Goal: Task Accomplishment & Management: Use online tool/utility

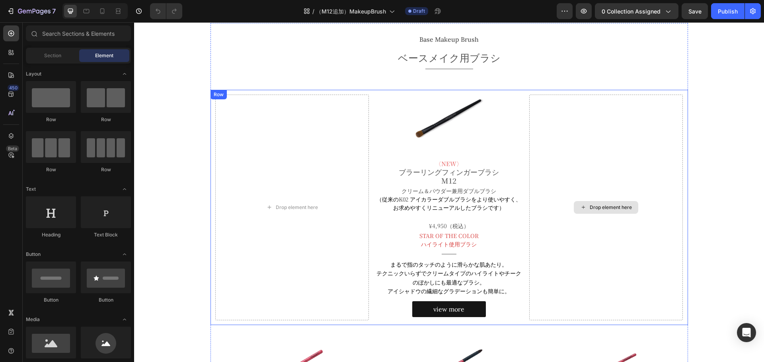
scroll to position [159, 0]
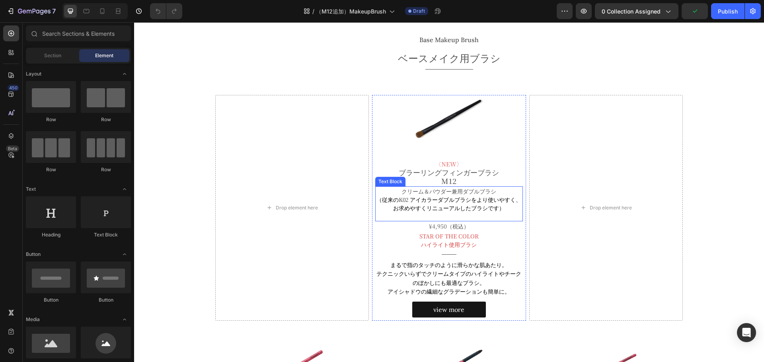
click at [471, 192] on span "クリーム＆パウダー兼用ダブルブラシ" at bounding box center [448, 191] width 95 height 8
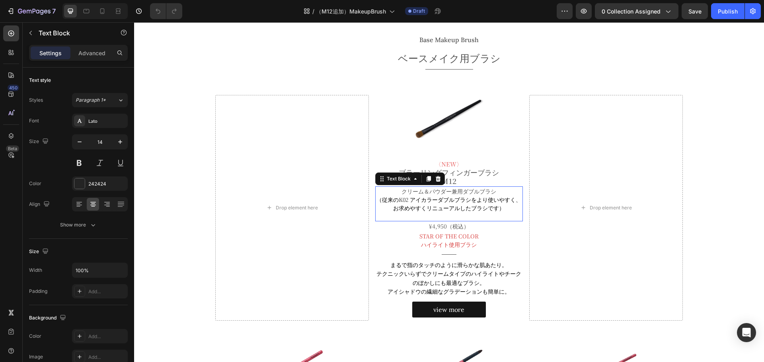
click at [471, 192] on span "クリーム＆パウダー兼用ダブルブラシ" at bounding box center [448, 191] width 95 height 8
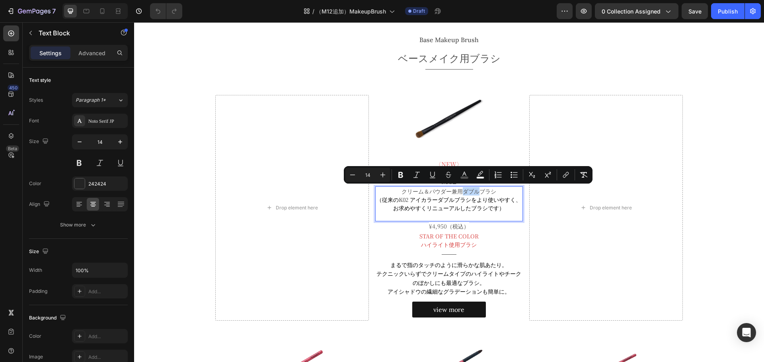
click at [475, 191] on span "クリーム＆パウダー兼用ダブルブラシ" at bounding box center [448, 191] width 95 height 8
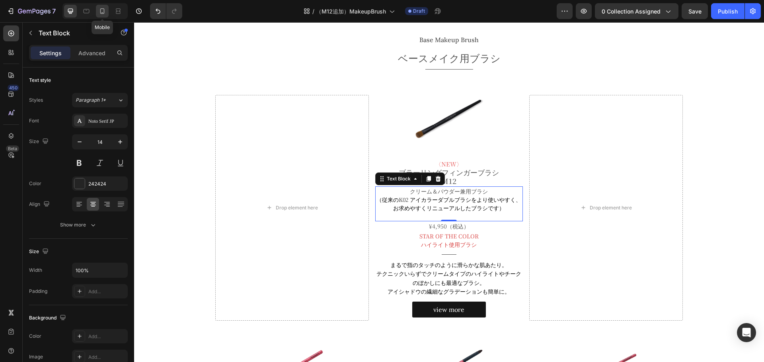
click at [103, 14] on icon at bounding box center [102, 11] width 8 height 8
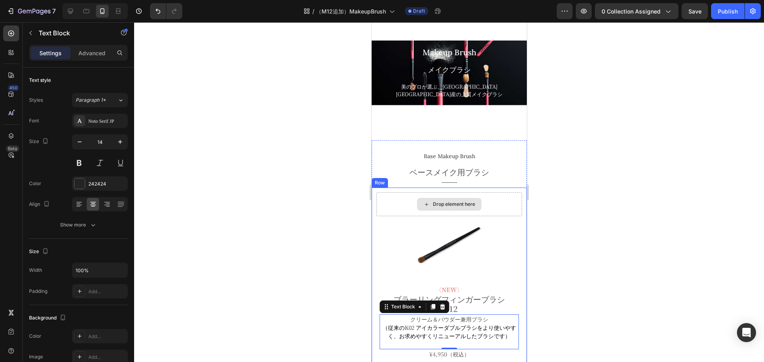
scroll to position [27, 0]
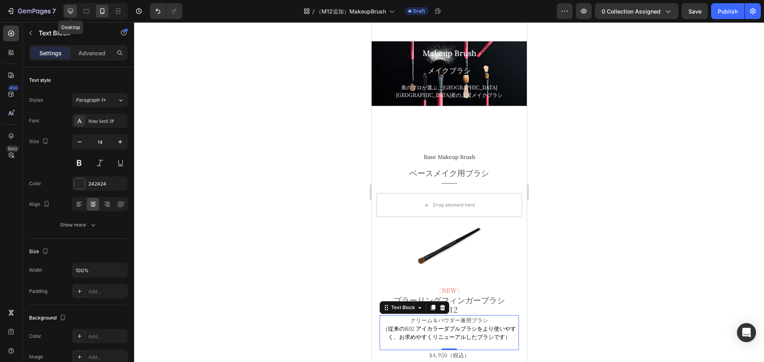
click at [76, 11] on div at bounding box center [70, 11] width 13 height 13
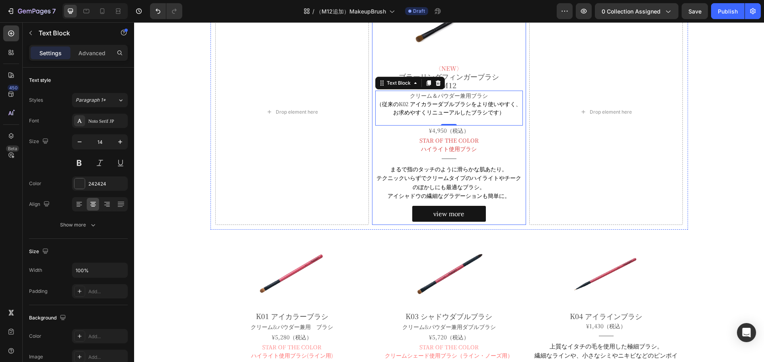
scroll to position [256, 0]
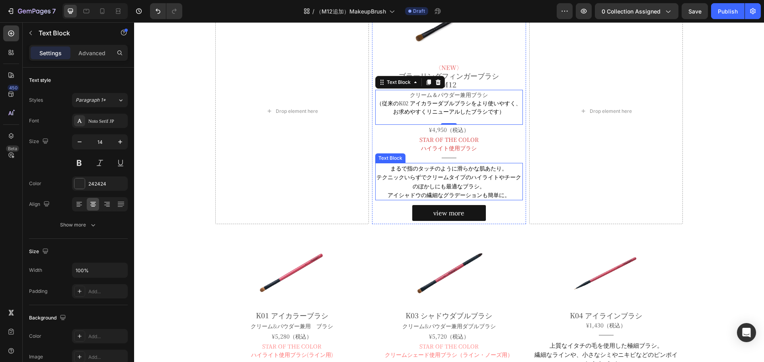
click at [437, 172] on span "まるで指のタッチのように滑らかな肌あたり。" at bounding box center [448, 168] width 117 height 8
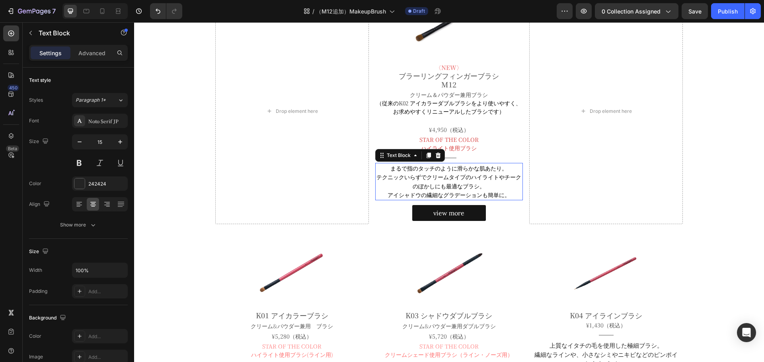
click at [437, 172] on span "まるで指のタッチのように滑らかな肌あたり。" at bounding box center [448, 168] width 117 height 8
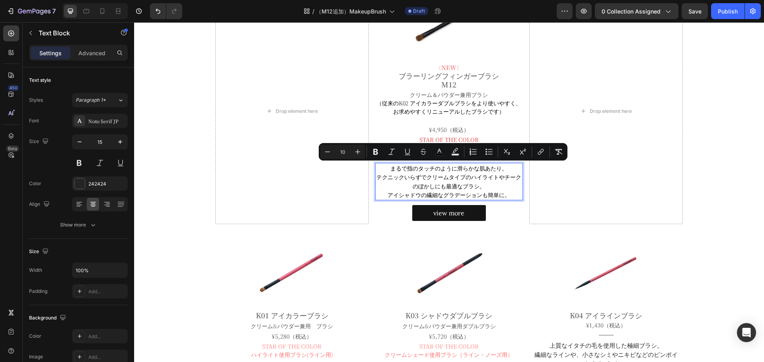
click at [387, 168] on p "まるで指のタッチのように滑らかな肌あたり。" at bounding box center [449, 168] width 146 height 9
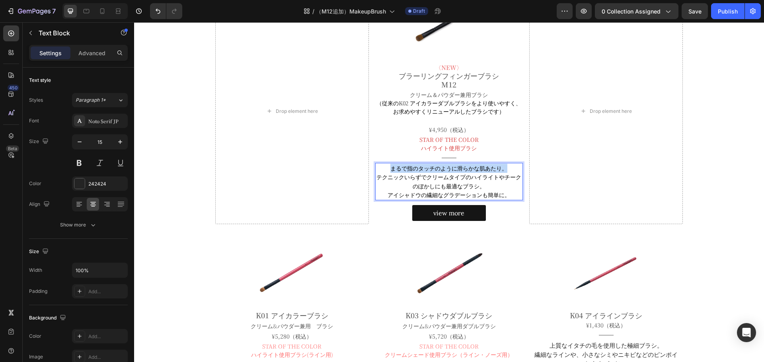
drag, startPoint x: 387, startPoint y: 168, endPoint x: 512, endPoint y: 171, distance: 125.3
click at [512, 171] on p "まるで指のタッチのように滑らかな肌あたり。" at bounding box center [449, 168] width 146 height 9
click at [376, 177] on span "テクニックいらずでクリームタイプのハイライトやチークのぼかしにも最適なブラシ。" at bounding box center [448, 181] width 145 height 17
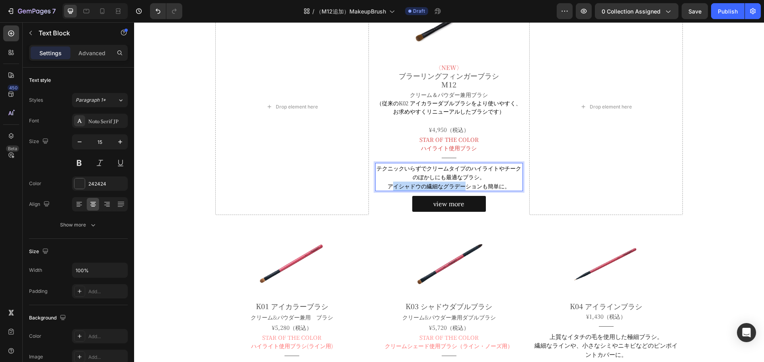
drag, startPoint x: 388, startPoint y: 187, endPoint x: 465, endPoint y: 185, distance: 76.8
click at [465, 185] on span "アイシャドウの繊細なグラデーションも簡単に。" at bounding box center [448, 186] width 123 height 8
click at [387, 185] on span "アイシャドウの繊細なグラデーションも簡単に。" at bounding box center [448, 186] width 123 height 8
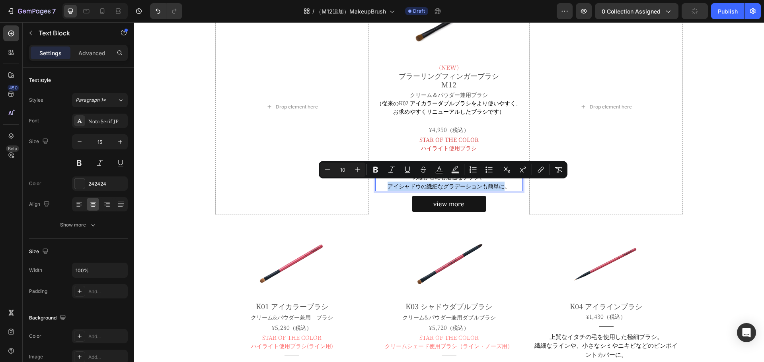
drag, startPoint x: 386, startPoint y: 185, endPoint x: 503, endPoint y: 187, distance: 117.0
click at [503, 187] on span "アイシャドウの繊細なグラデーションも簡単に。" at bounding box center [448, 186] width 123 height 8
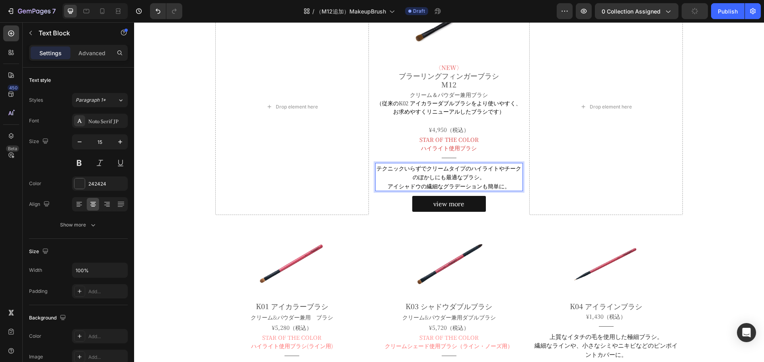
click at [505, 187] on span "アイシャドウの繊細なグラデーションも簡単に。" at bounding box center [448, 186] width 123 height 8
drag, startPoint x: 385, startPoint y: 185, endPoint x: 522, endPoint y: 187, distance: 137.2
click at [522, 187] on div "Image 〈NEW〉 ブラーリングフィンガーブラシ M12 Heading クリーム＆パウダー兼用ブラシ （従来のK02 アイカラーダブルブラシをより使いや…" at bounding box center [449, 106] width 154 height 217
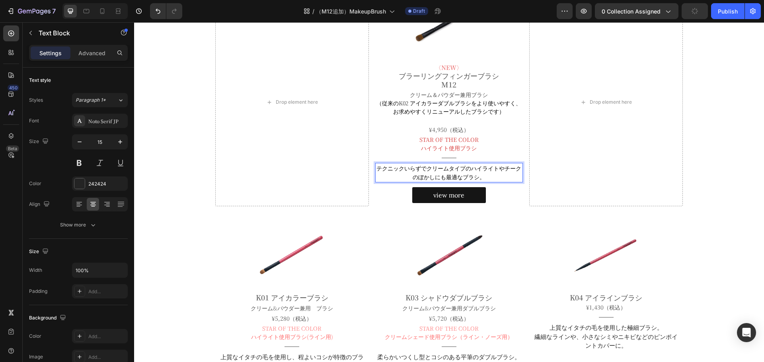
click at [443, 179] on span "テクニックいらずでクリームタイプのハイライトやチークのぼかしにも最適なブラシ。" at bounding box center [448, 172] width 145 height 17
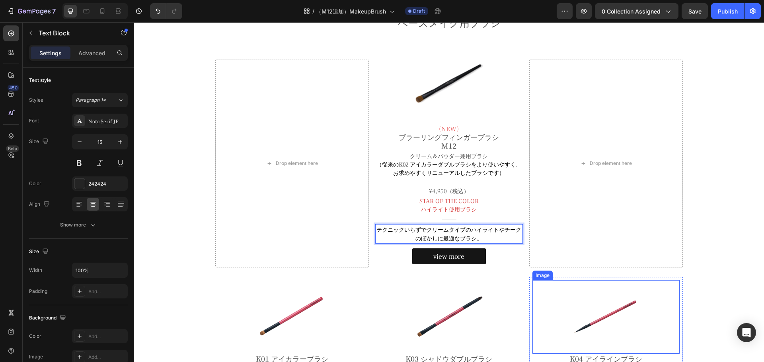
scroll to position [176, 0]
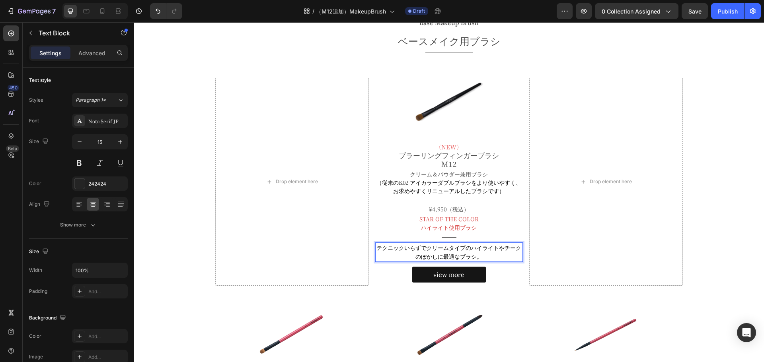
click at [425, 249] on span "テクニックいらずでクリームタイプのハイライトやチークのぼかしに最適なブラシ。" at bounding box center [448, 252] width 145 height 17
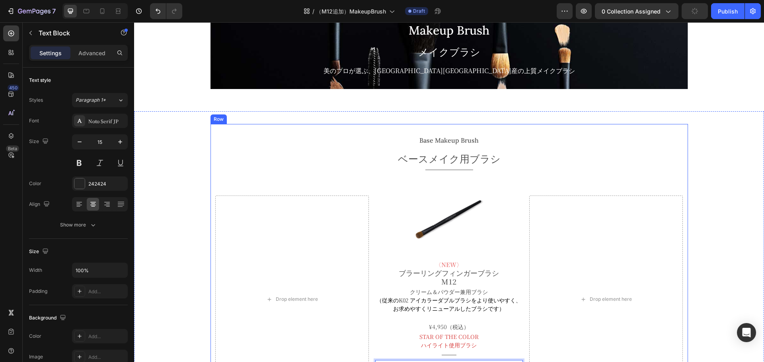
scroll to position [57, 0]
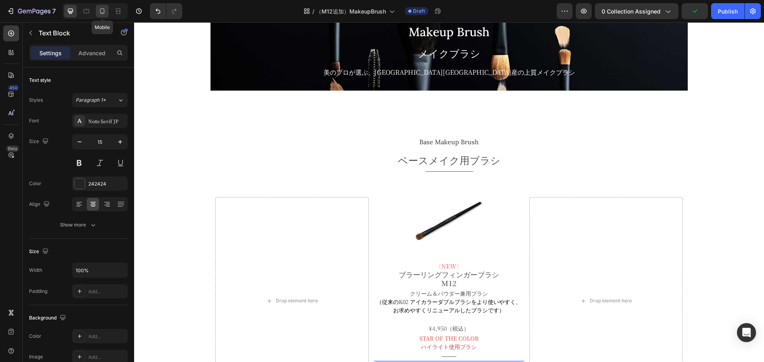
click at [103, 9] on icon at bounding box center [102, 11] width 8 height 8
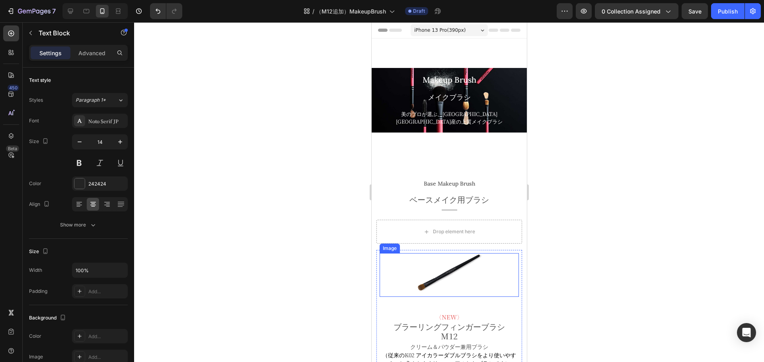
scroll to position [159, 0]
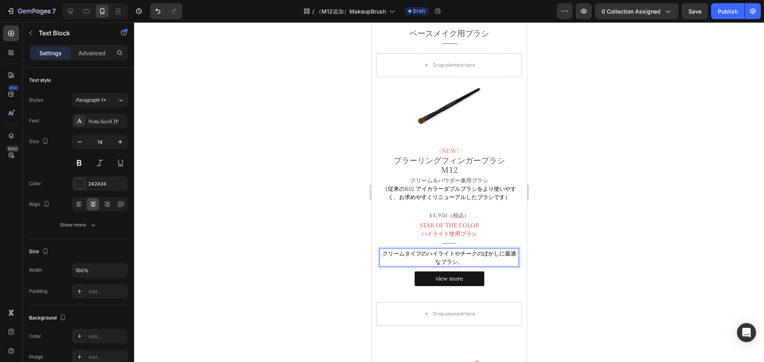
click at [503, 251] on span "クリームタイプのハイライトやチークのぼかしに最適なブラシ。" at bounding box center [449, 257] width 134 height 16
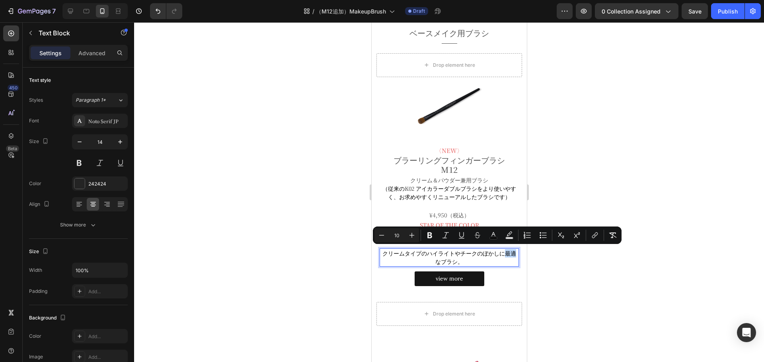
click at [503, 251] on span "クリームタイプのハイライトやチークのぼかしに最適なブラシ。" at bounding box center [449, 257] width 134 height 16
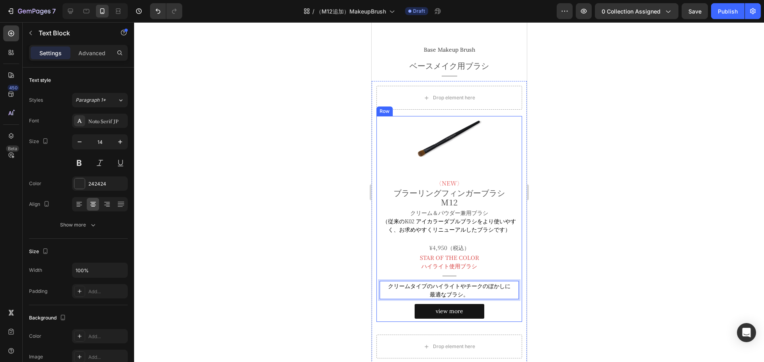
scroll to position [80, 0]
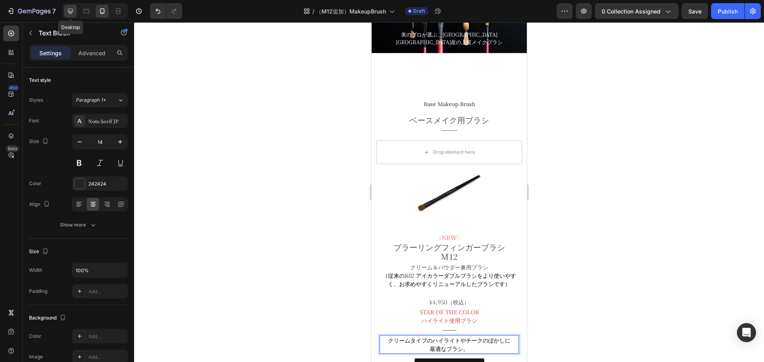
click at [75, 9] on div at bounding box center [70, 11] width 13 height 13
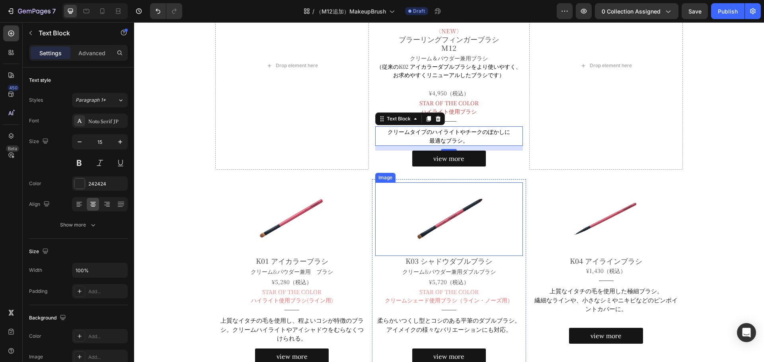
scroll to position [289, 0]
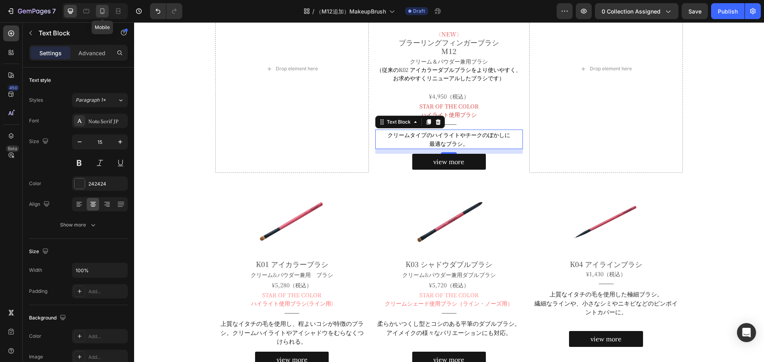
click at [105, 9] on icon at bounding box center [102, 11] width 8 height 8
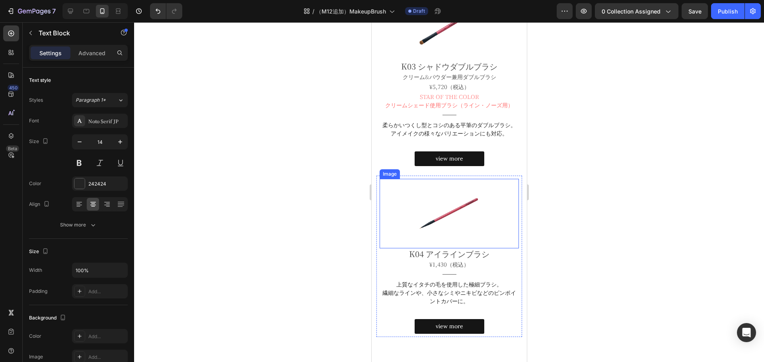
scroll to position [935, 0]
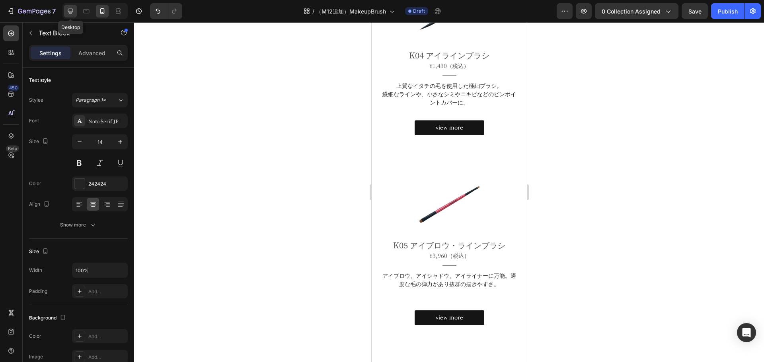
click at [69, 10] on icon at bounding box center [70, 11] width 8 height 8
type input "15"
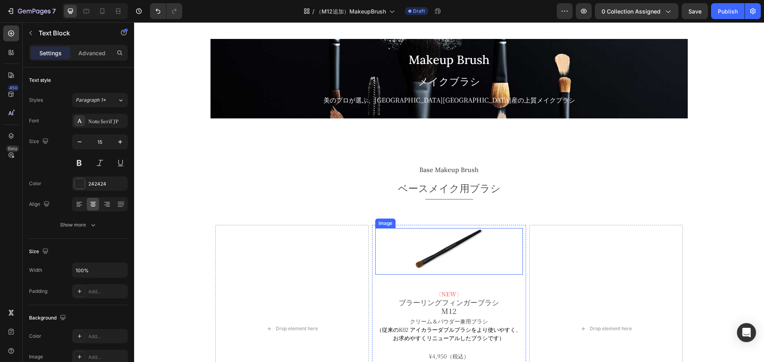
scroll to position [11, 0]
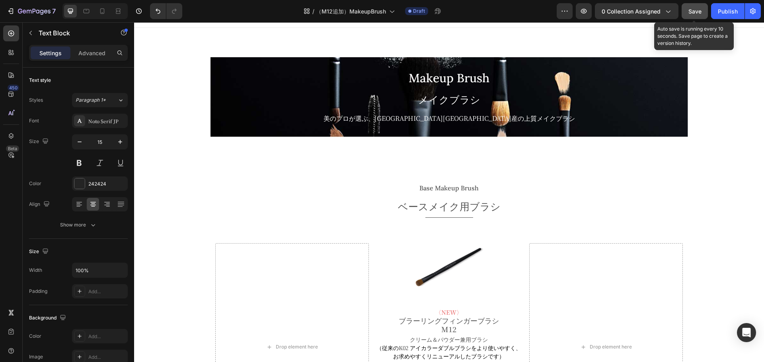
click at [699, 9] on span "Save" at bounding box center [694, 11] width 13 height 7
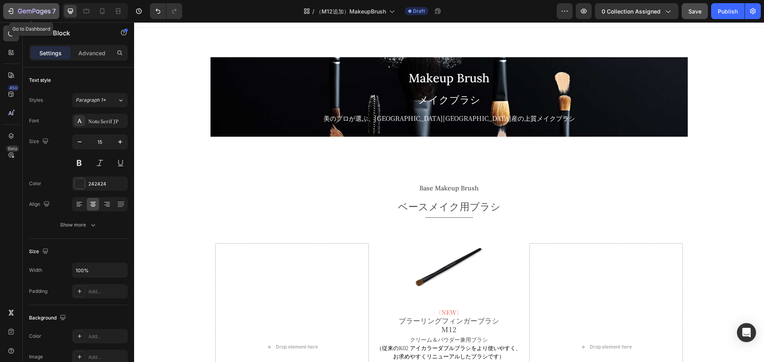
click at [35, 8] on div "7" at bounding box center [37, 11] width 38 height 10
